Goal: Transaction & Acquisition: Purchase product/service

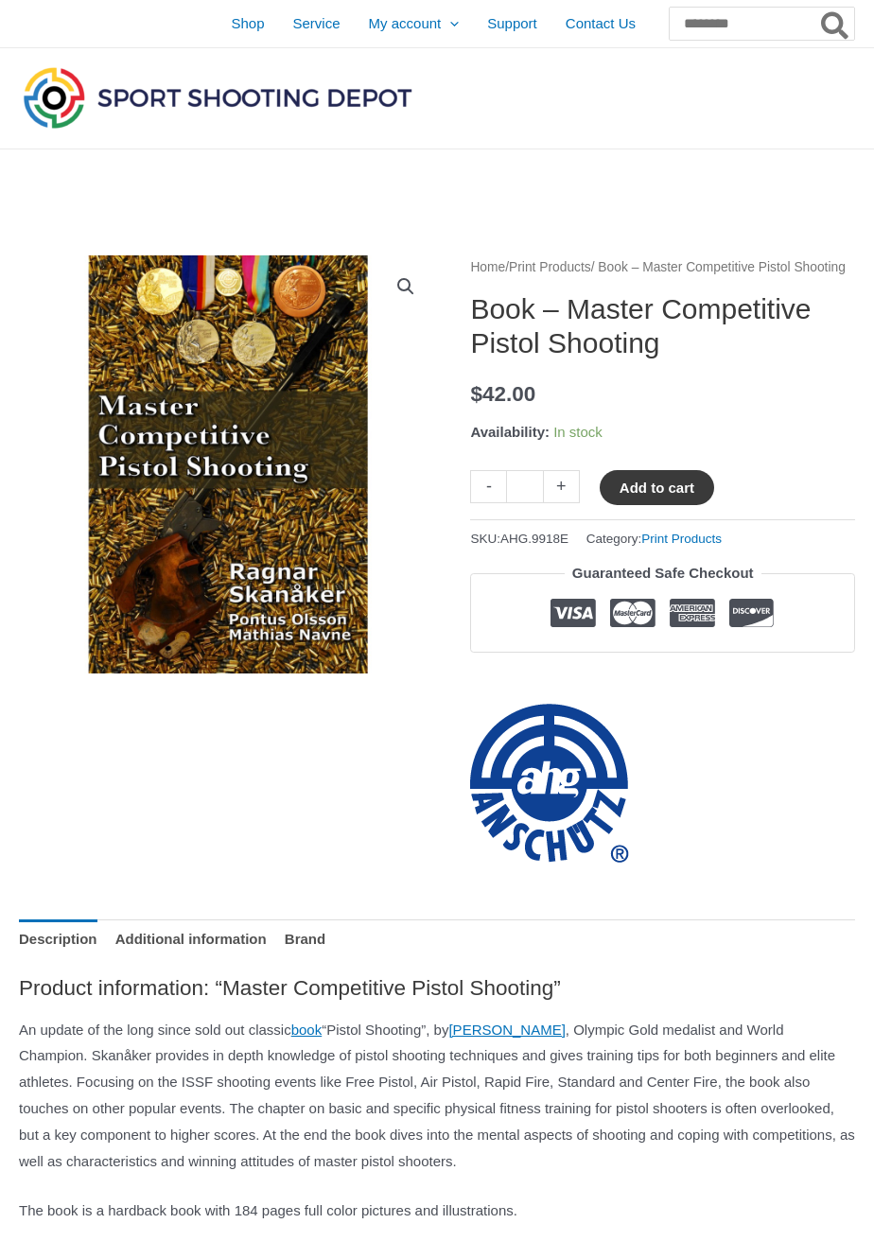
click at [663, 505] on button "Add to cart" at bounding box center [657, 487] width 114 height 35
click at [795, 502] on link "View cart" at bounding box center [770, 486] width 69 height 32
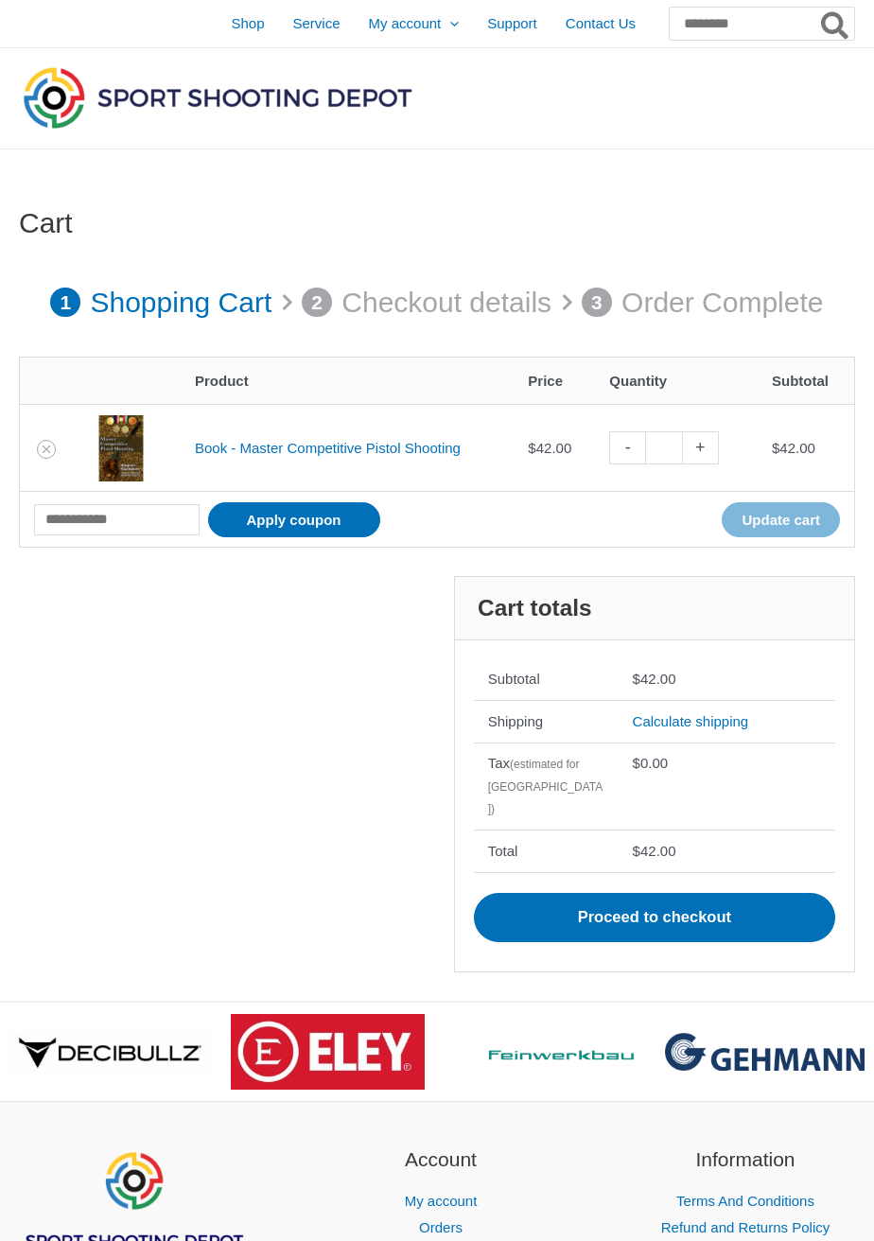
click at [393, 468] on td "Book - Master Competitive Pistol Shooting" at bounding box center [347, 447] width 333 height 87
click at [392, 452] on link "Book - Master Competitive Pistol Shooting" at bounding box center [328, 448] width 266 height 16
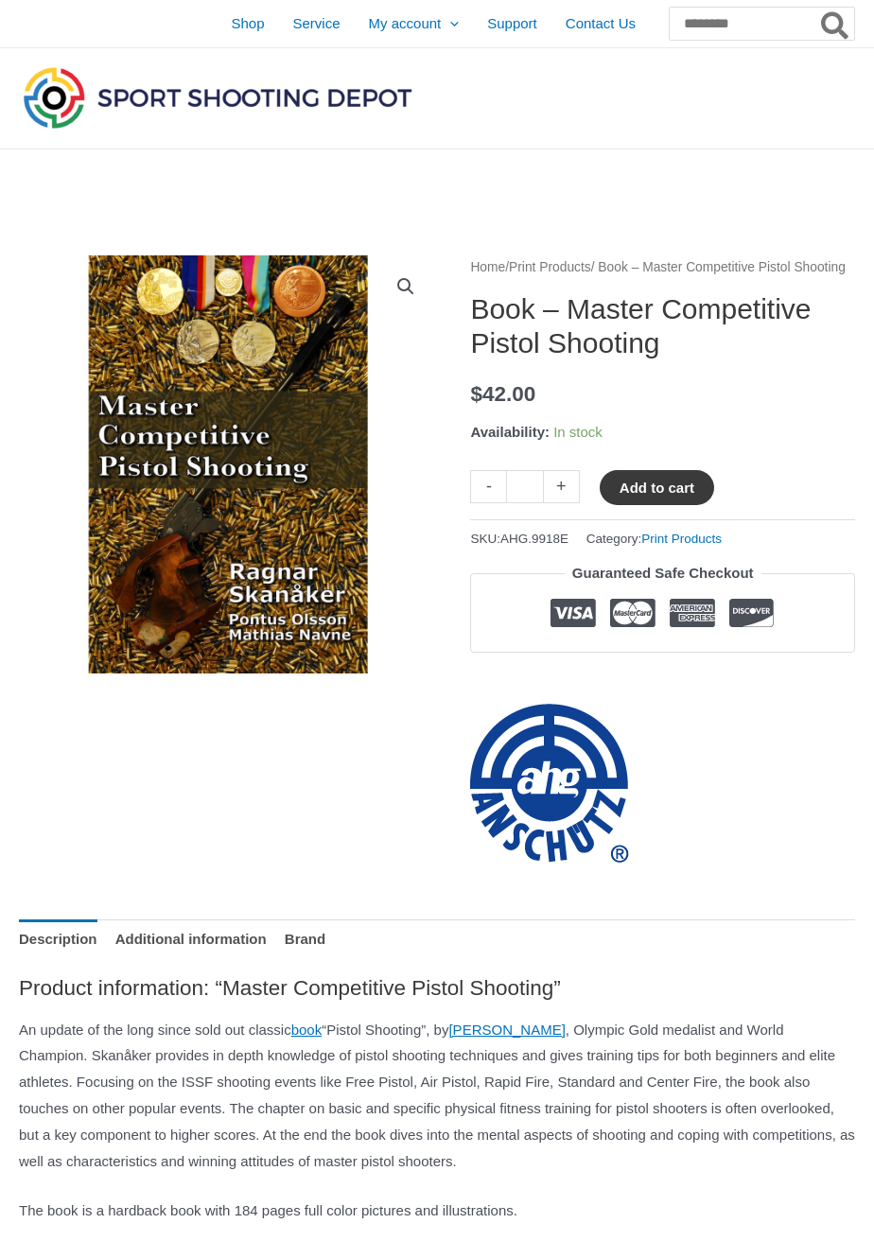
click at [680, 505] on button "Add to cart" at bounding box center [657, 487] width 114 height 35
click at [783, 502] on link "View cart" at bounding box center [770, 486] width 69 height 32
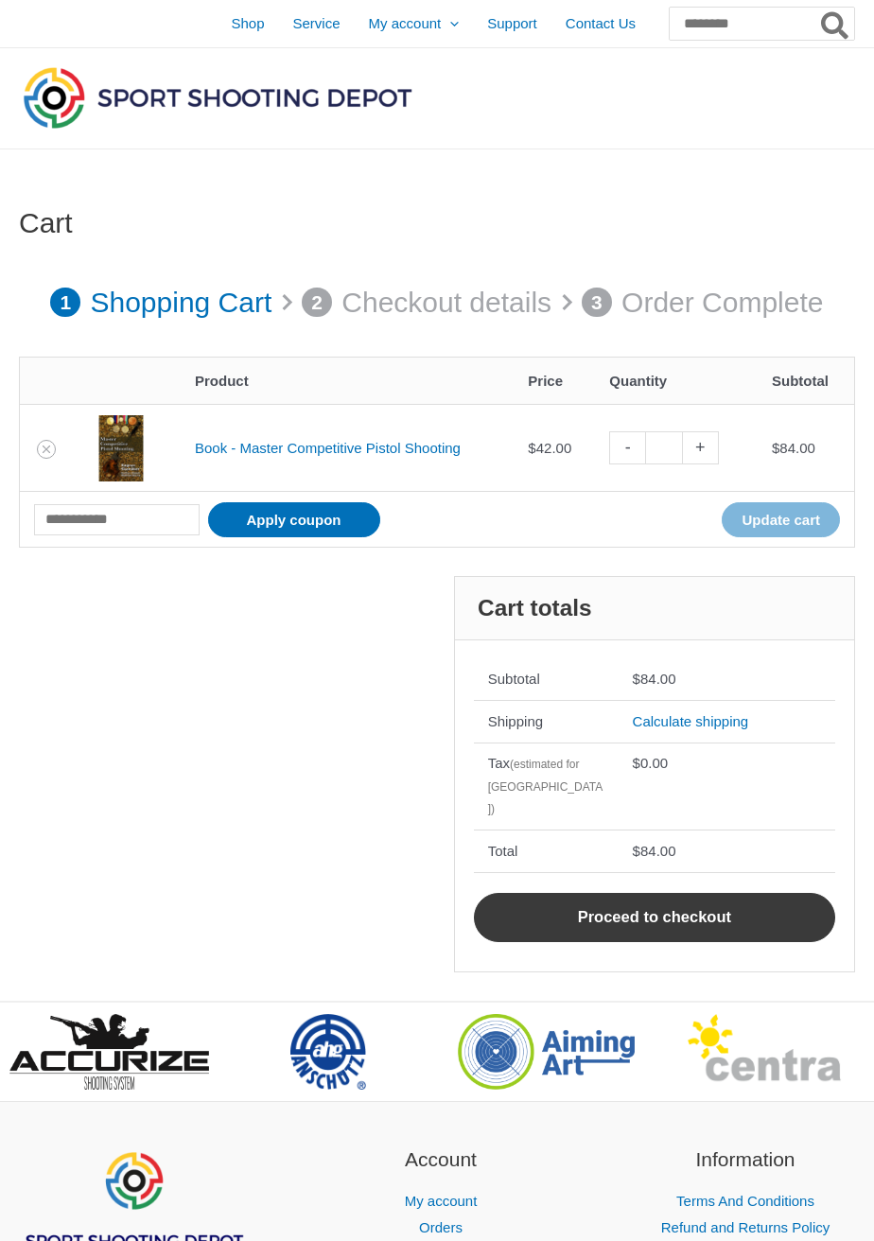
click at [701, 905] on link "Proceed to checkout" at bounding box center [654, 917] width 361 height 49
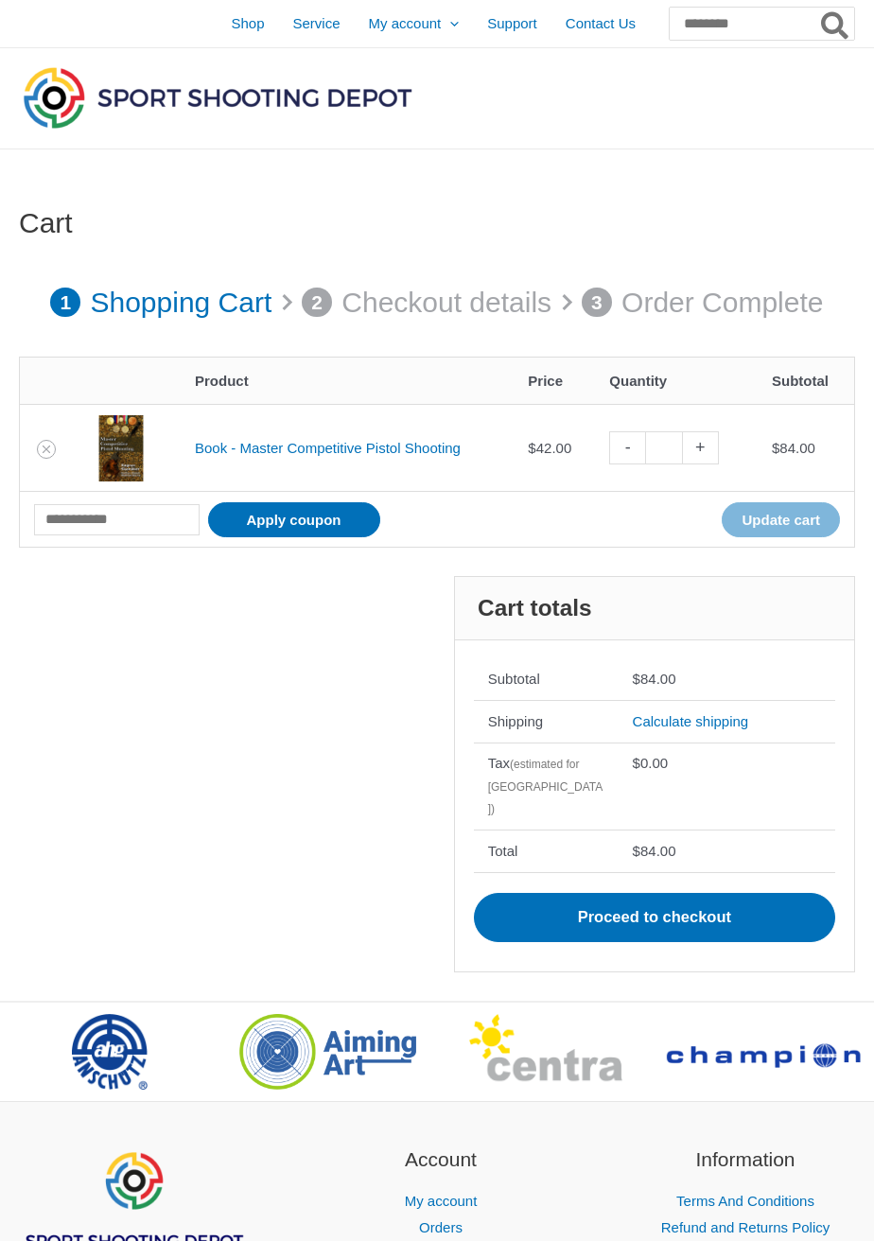
click at [645, 442] on link "-" at bounding box center [627, 447] width 36 height 33
type input "*"
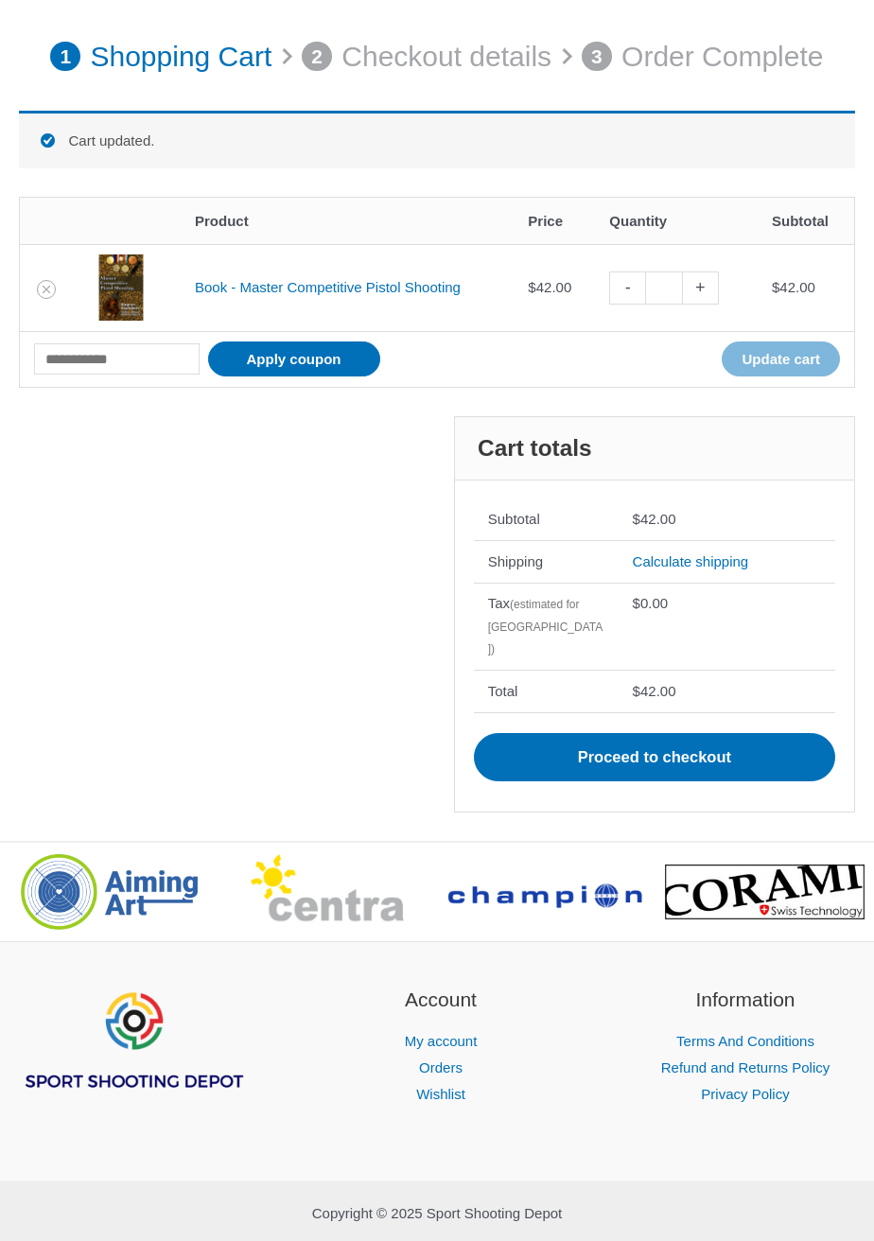
scroll to position [263, 0]
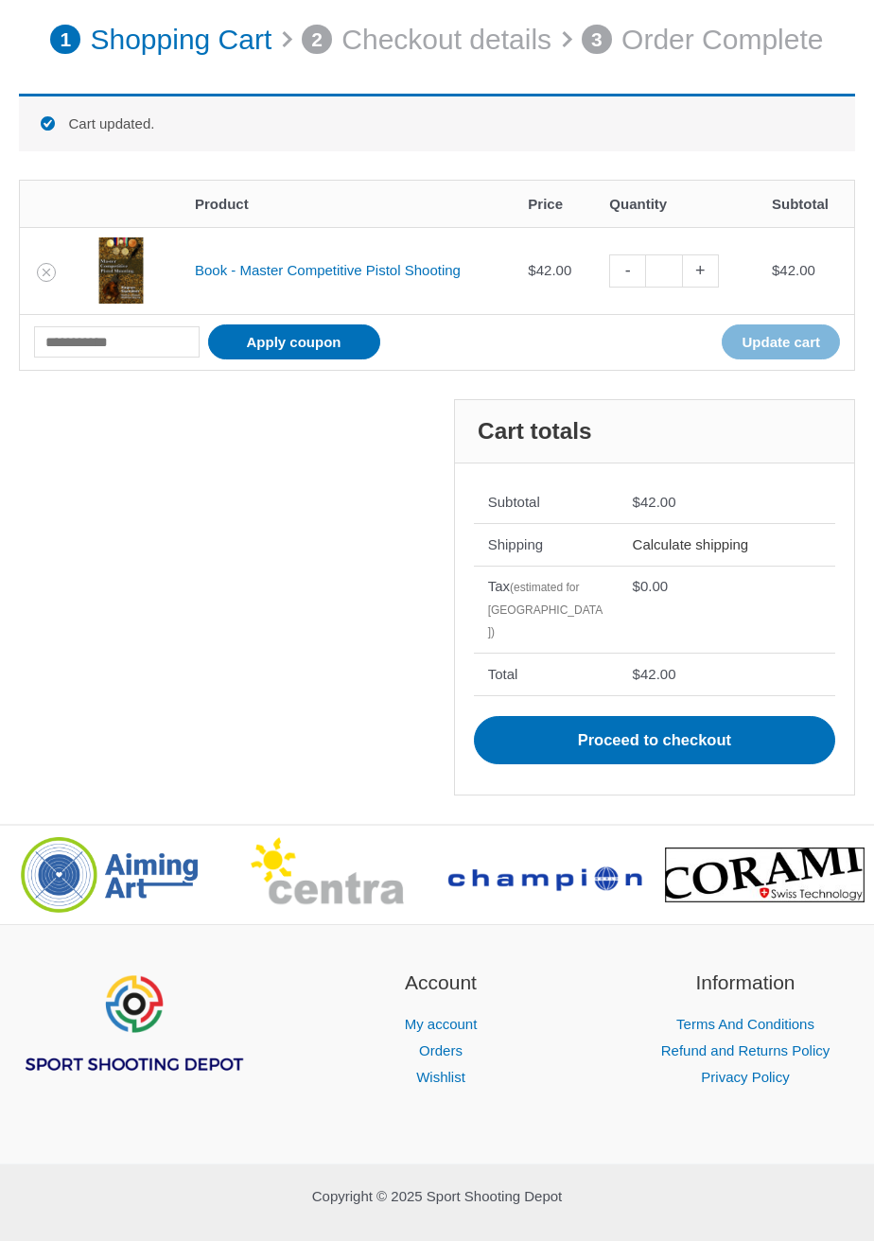
click at [723, 539] on link "Calculate shipping" at bounding box center [691, 544] width 116 height 16
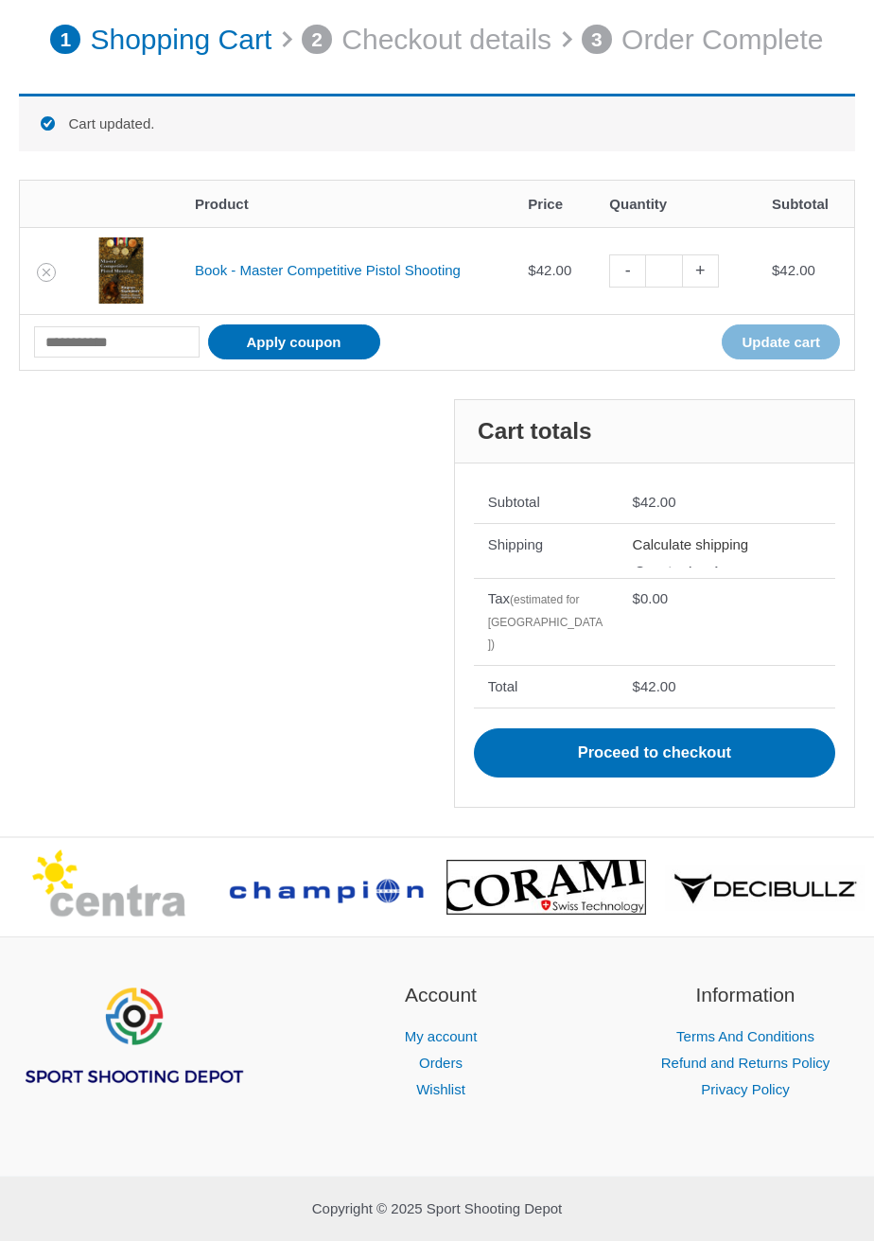
scroll to position [0, 0]
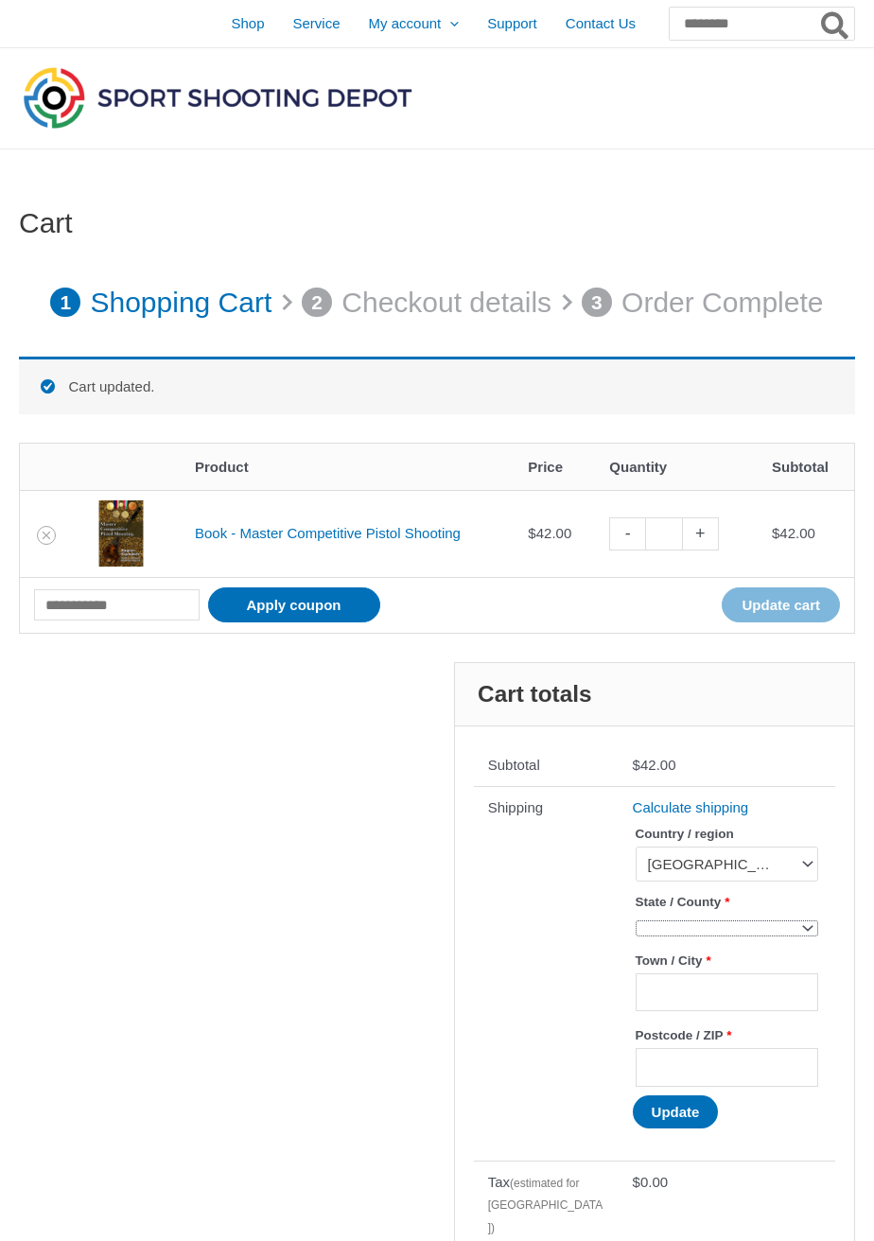
click at [780, 936] on body "Skip to content Shop Service My account Menu Toggle Orders Wishlist Support Con…" at bounding box center [437, 936] width 874 height 1873
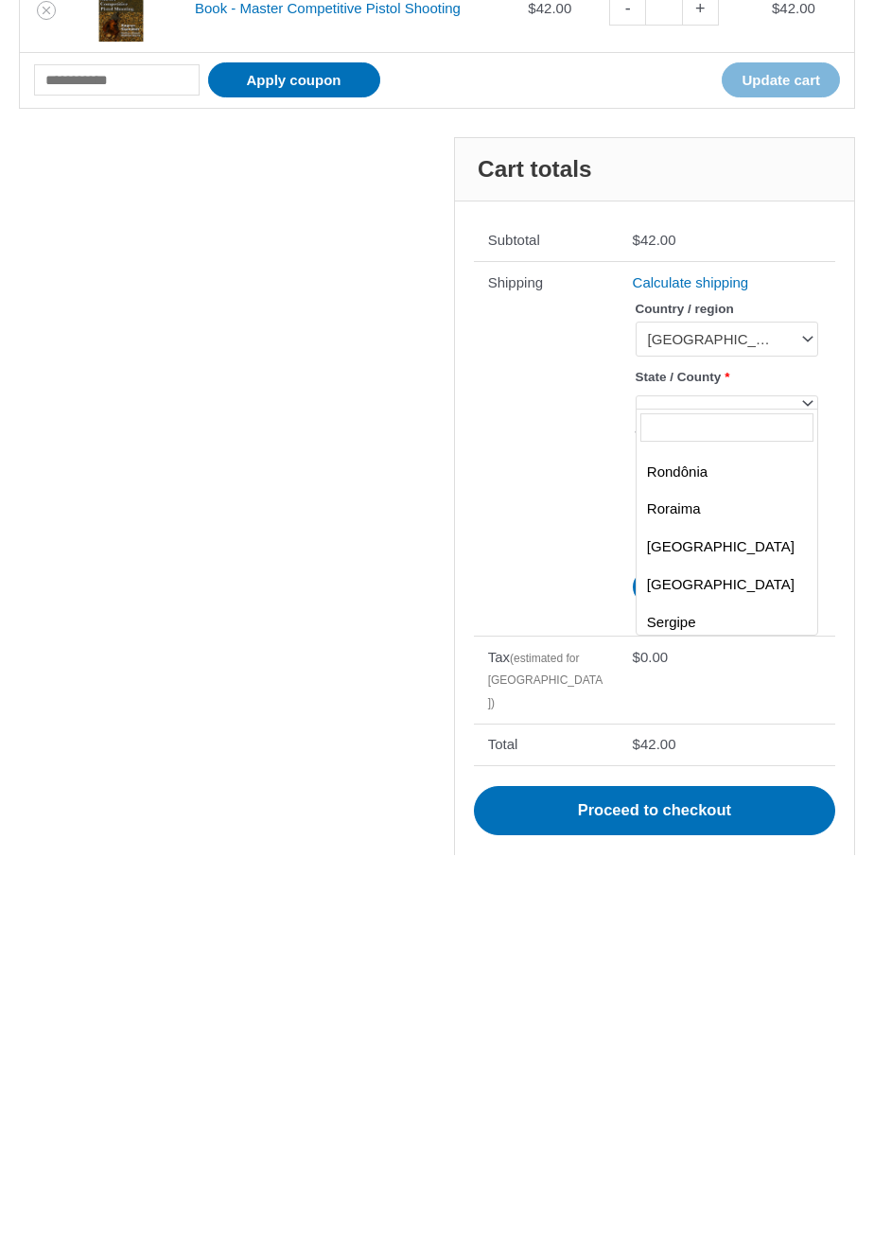
scroll to position [828, 0]
select select "**"
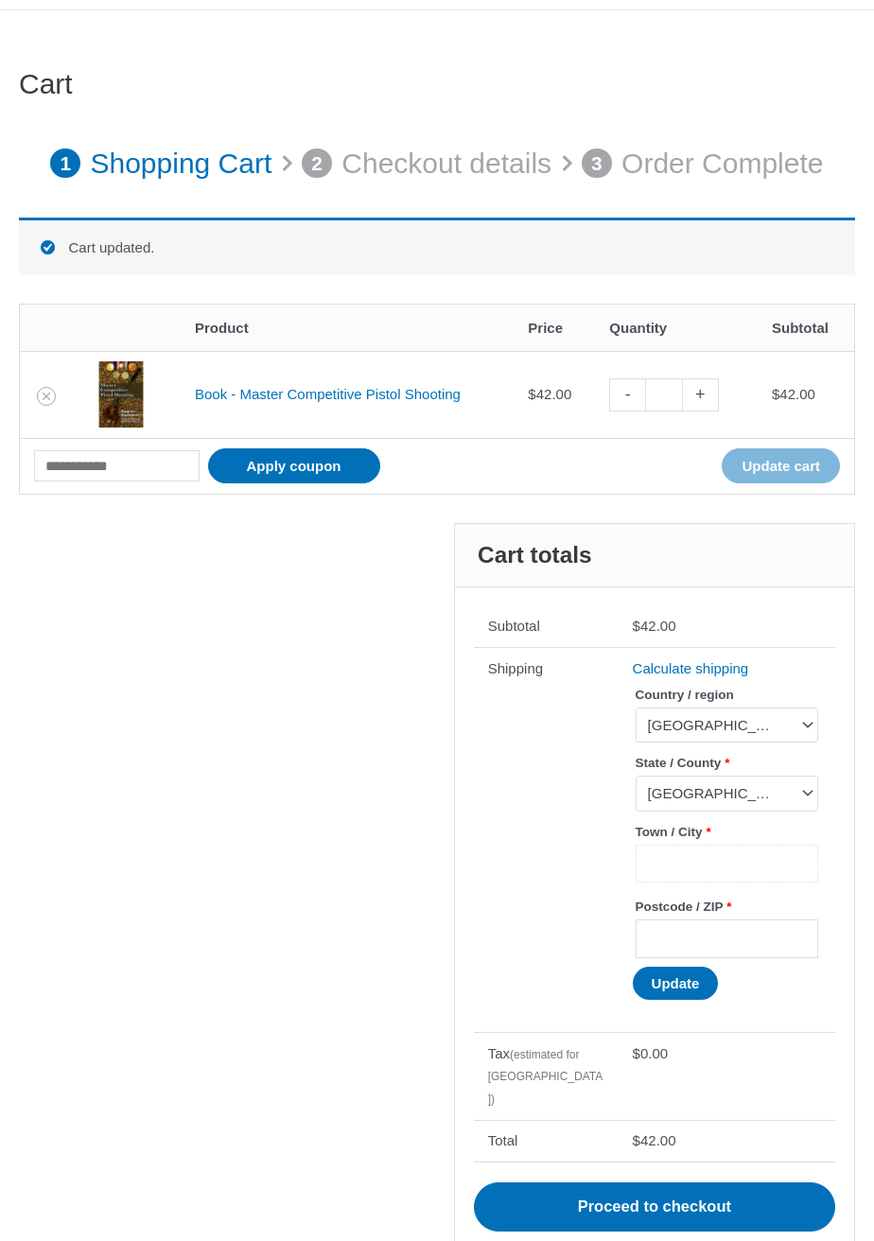
click at [728, 864] on input "Town / City *" at bounding box center [727, 863] width 183 height 39
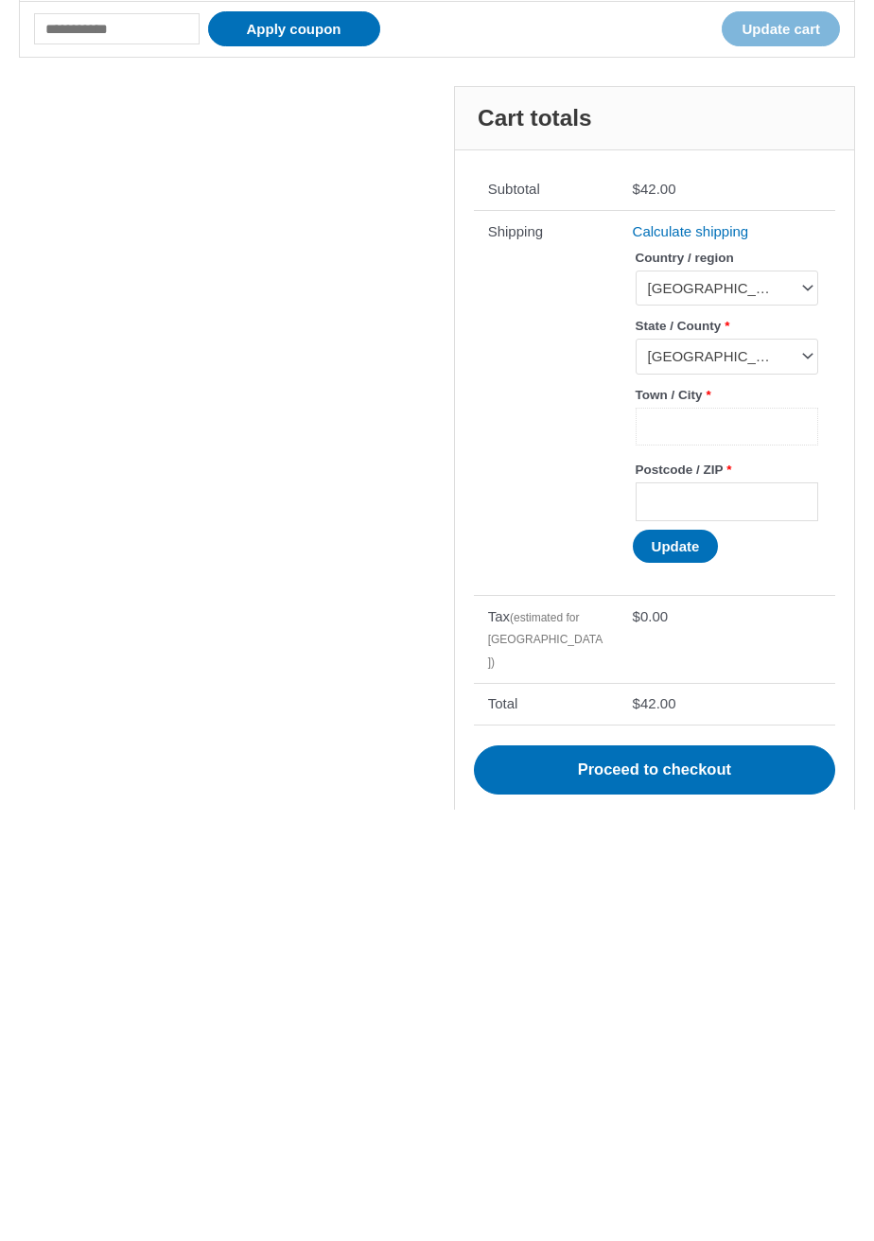
scroll to position [167, 0]
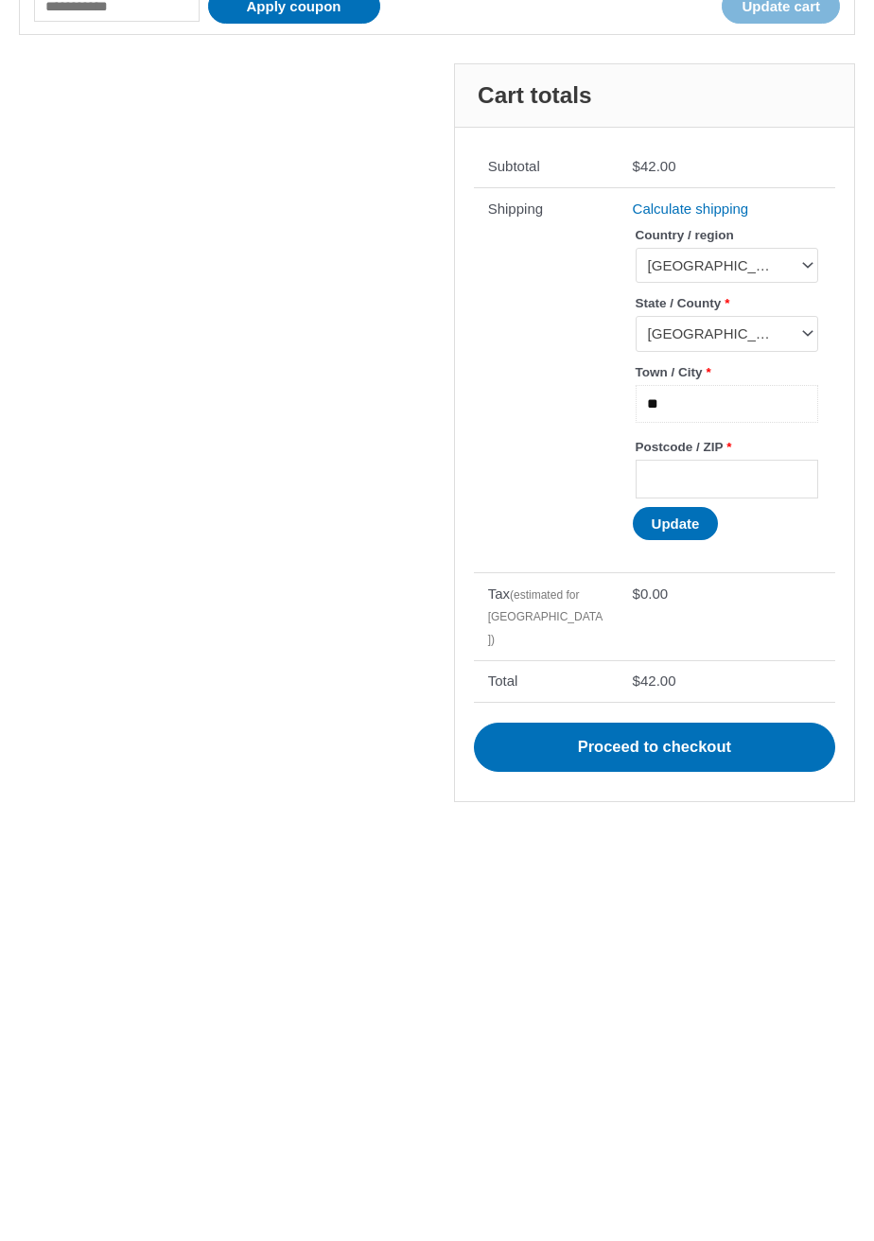
type input "*"
type input "*********"
click at [763, 916] on input "Postcode / ZIP *" at bounding box center [727, 910] width 183 height 39
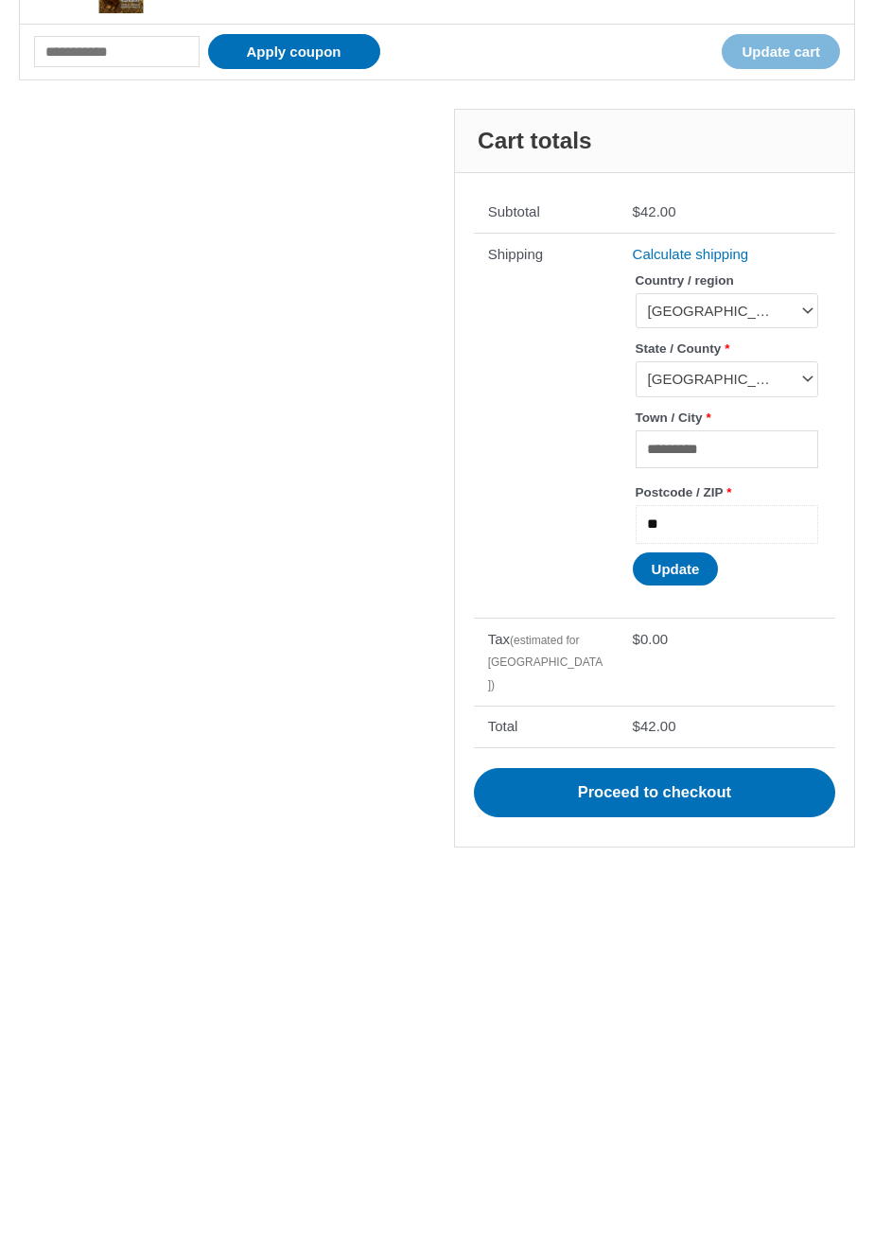
type input "***"
type input "*********"
click at [689, 953] on button "Update" at bounding box center [676, 954] width 86 height 33
